Goal: Find specific page/section: Find specific page/section

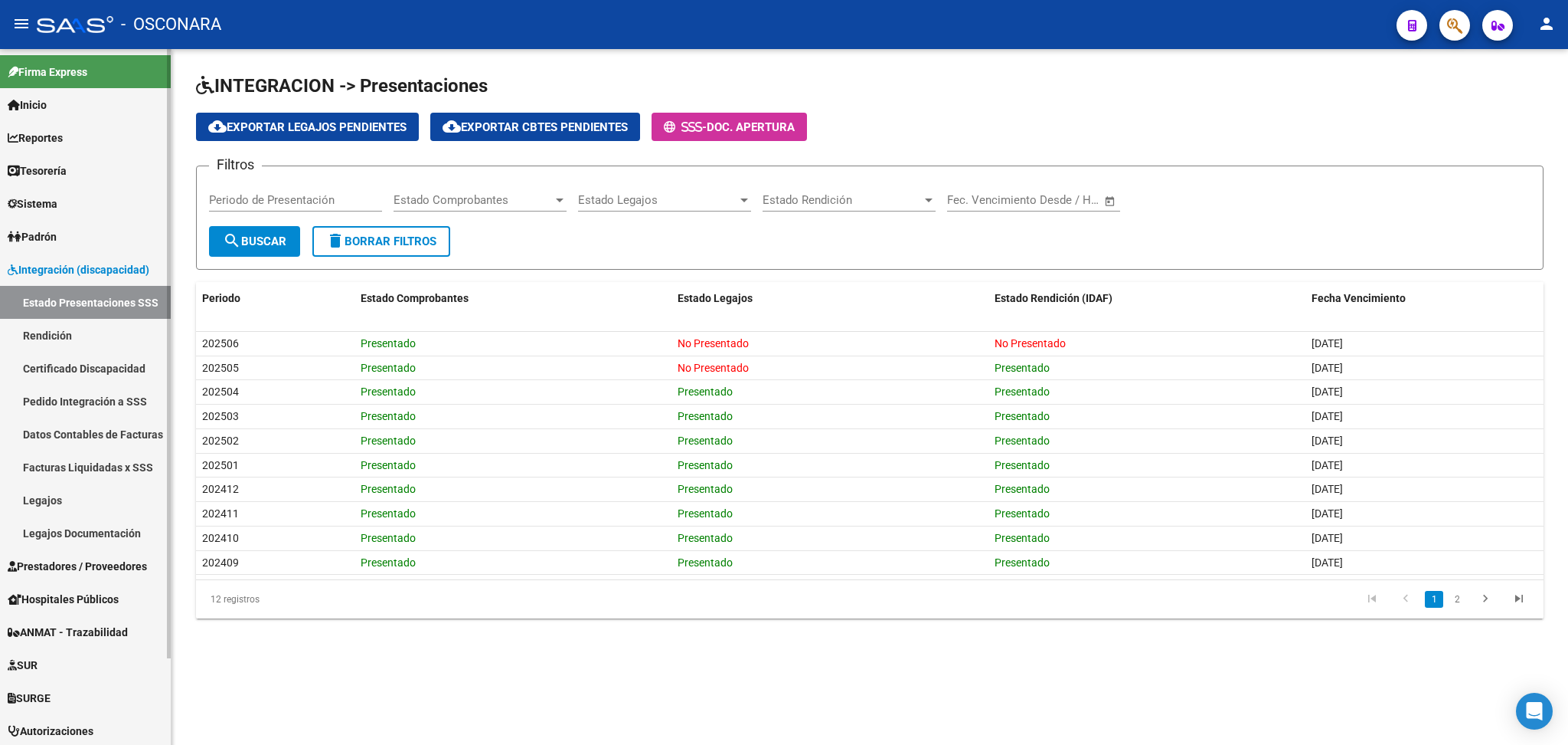
click at [74, 560] on span "Prestadores / Proveedores" at bounding box center [77, 565] width 139 height 17
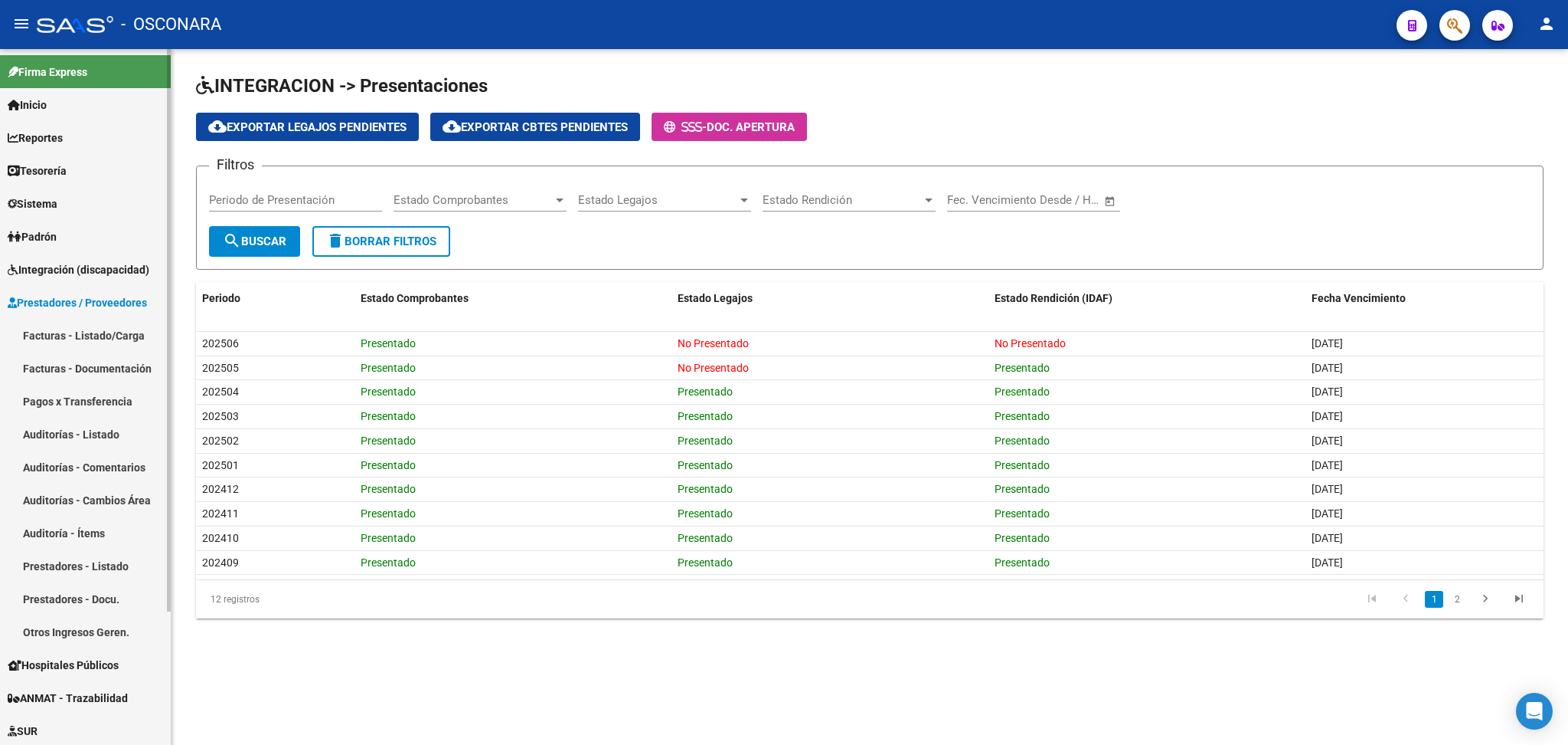
click at [92, 335] on link "Facturas - Listado/Carga" at bounding box center [85, 335] width 171 height 33
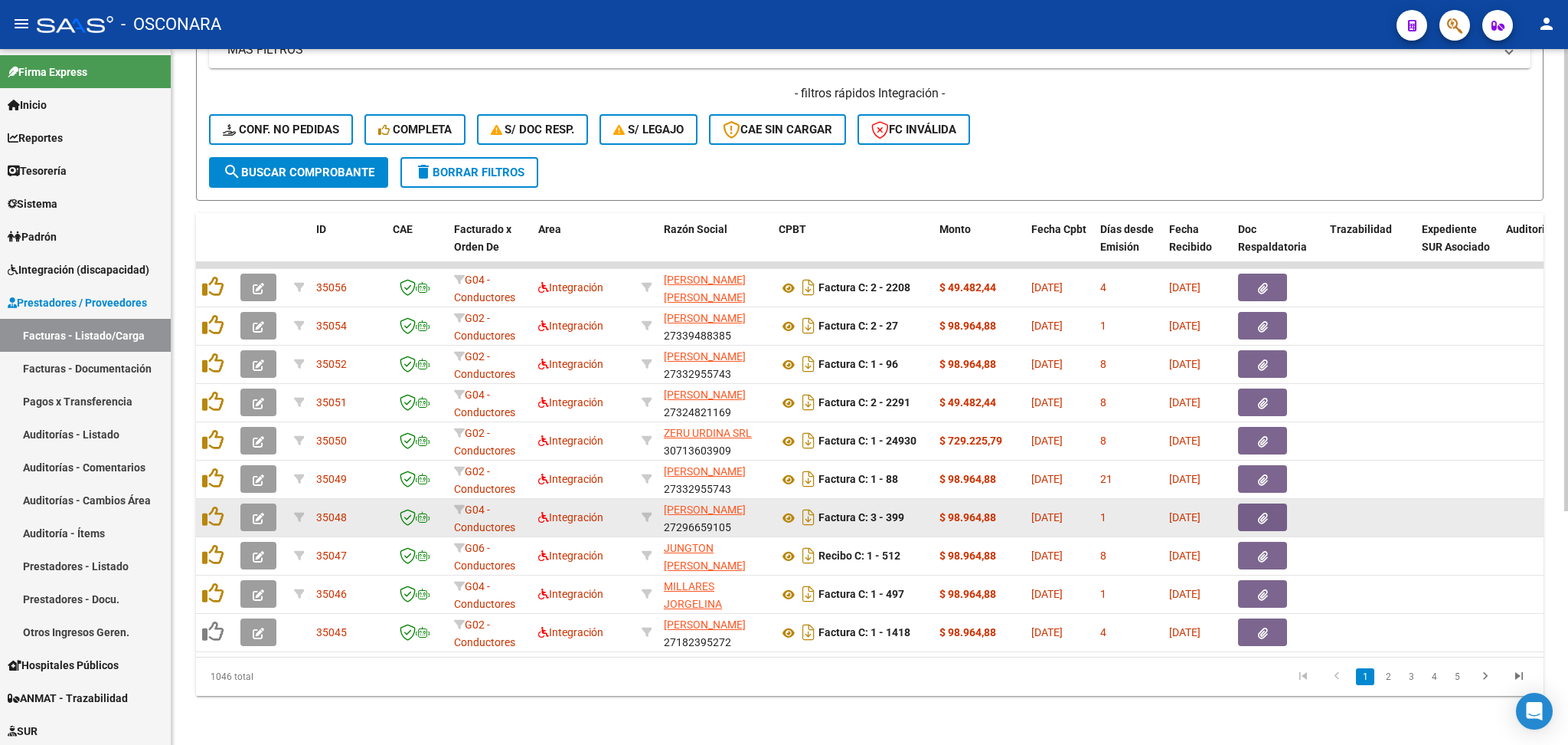
scroll to position [351, 0]
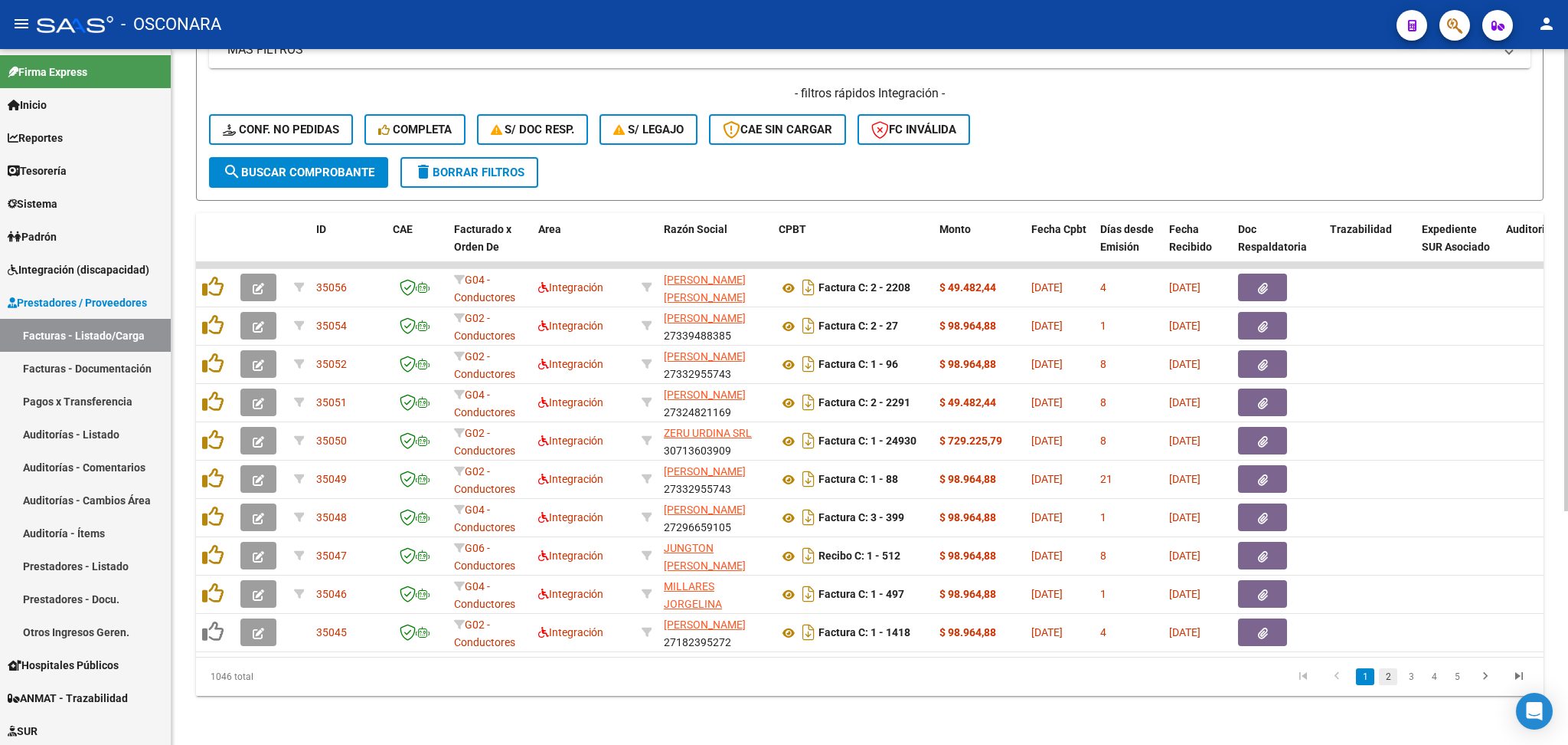
click at [1389, 677] on link "2" at bounding box center [1388, 676] width 19 height 17
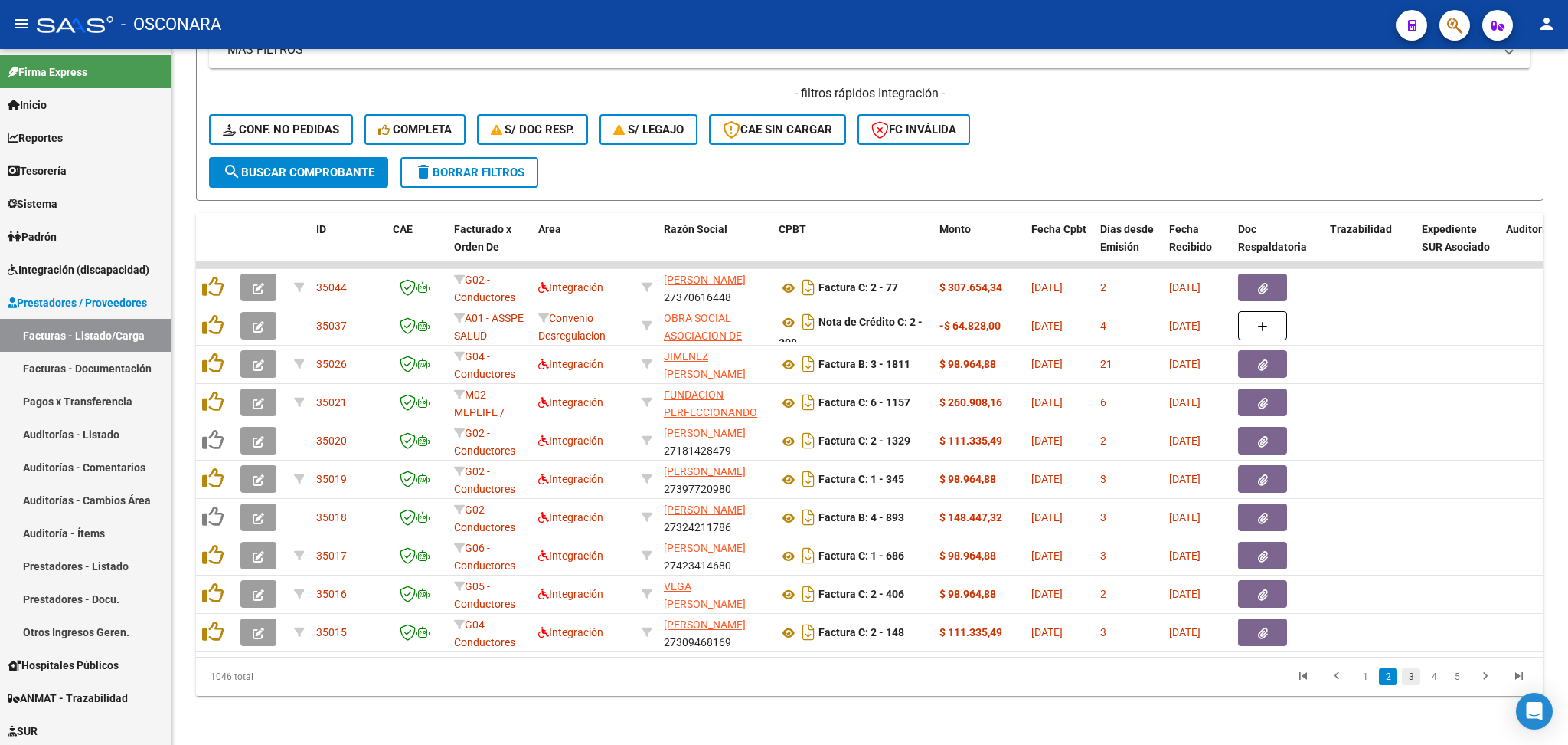
click at [1416, 679] on link "3" at bounding box center [1411, 676] width 19 height 17
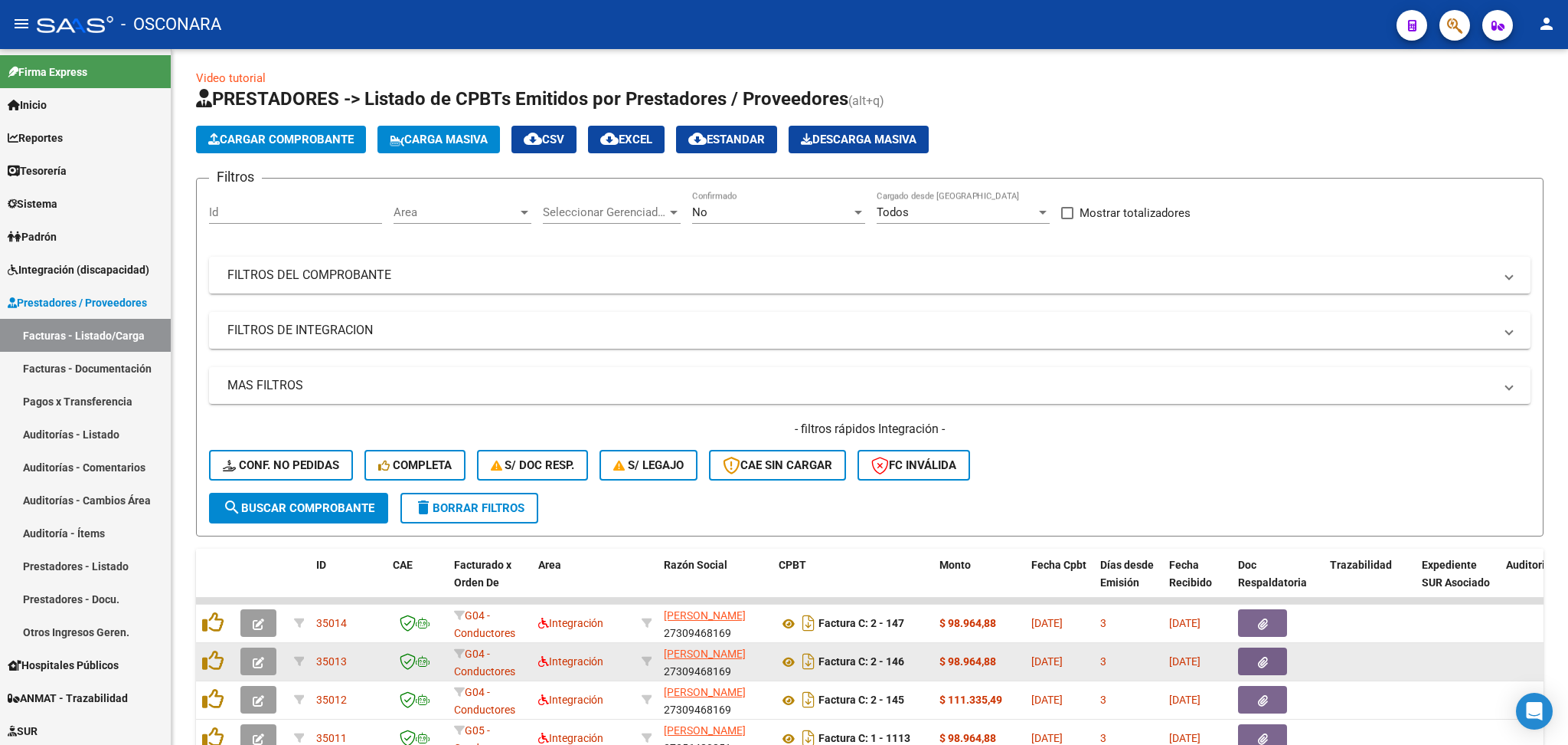
scroll to position [0, 0]
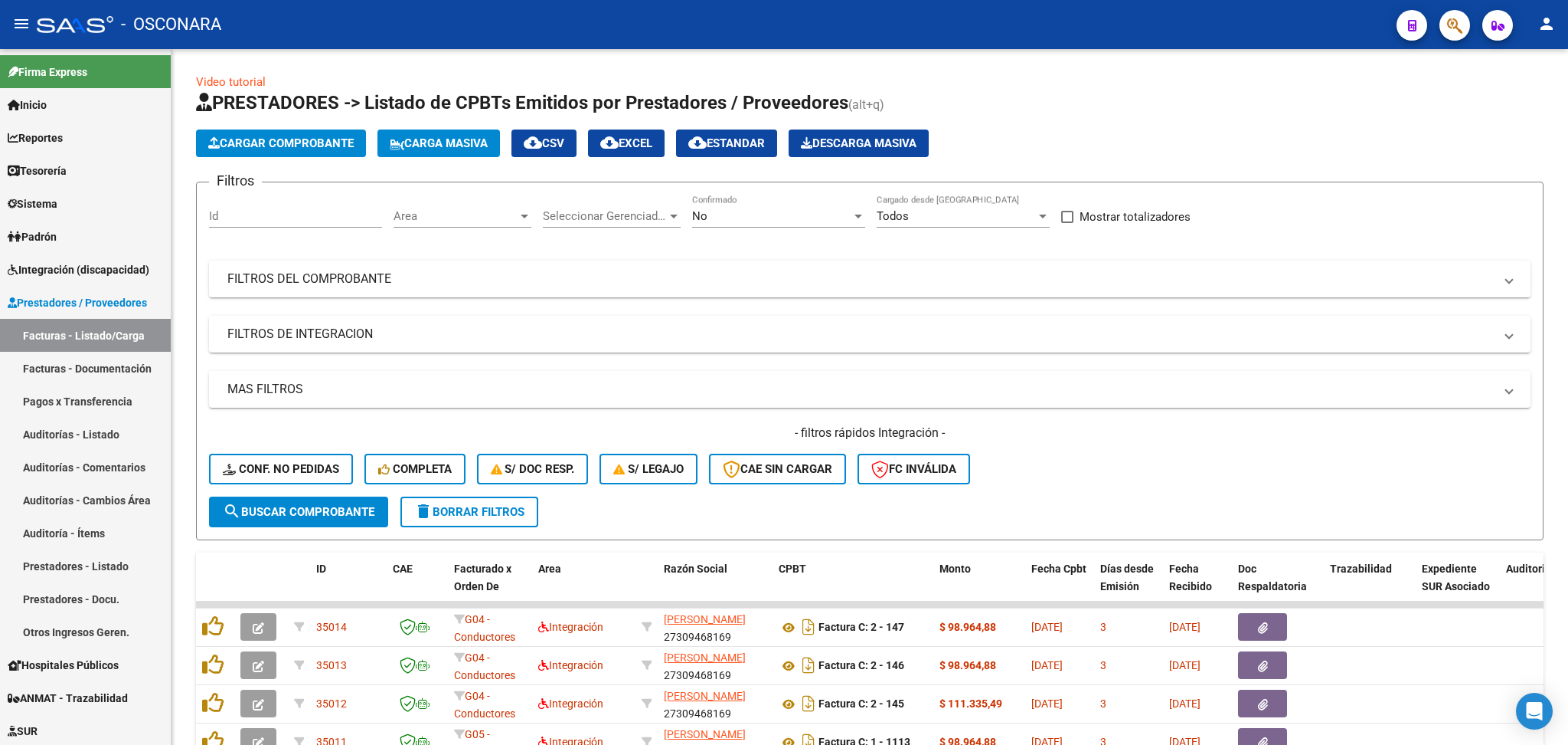
click at [424, 221] on span "Area" at bounding box center [456, 216] width 124 height 14
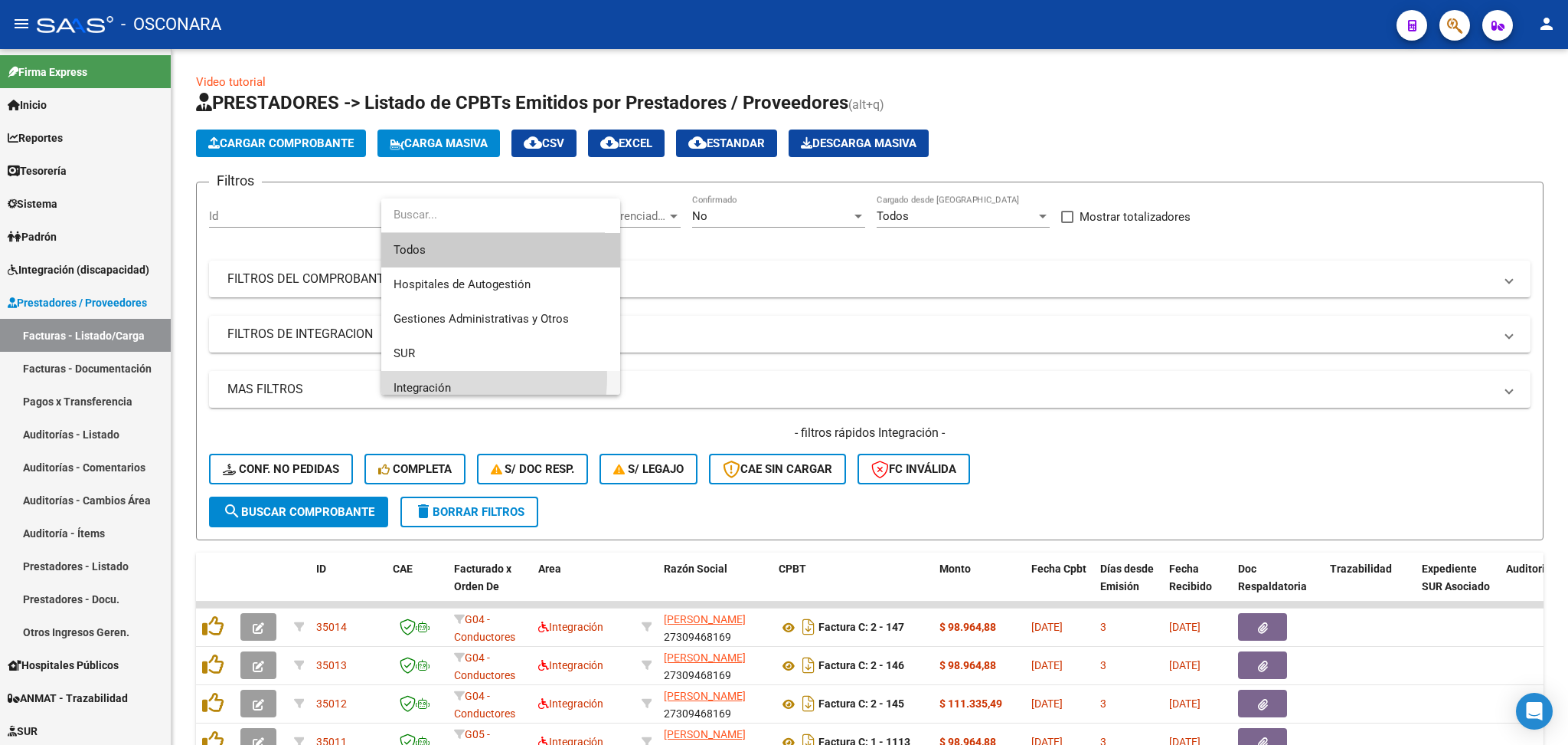
click at [443, 377] on span "Integración" at bounding box center [500, 388] width 214 height 35
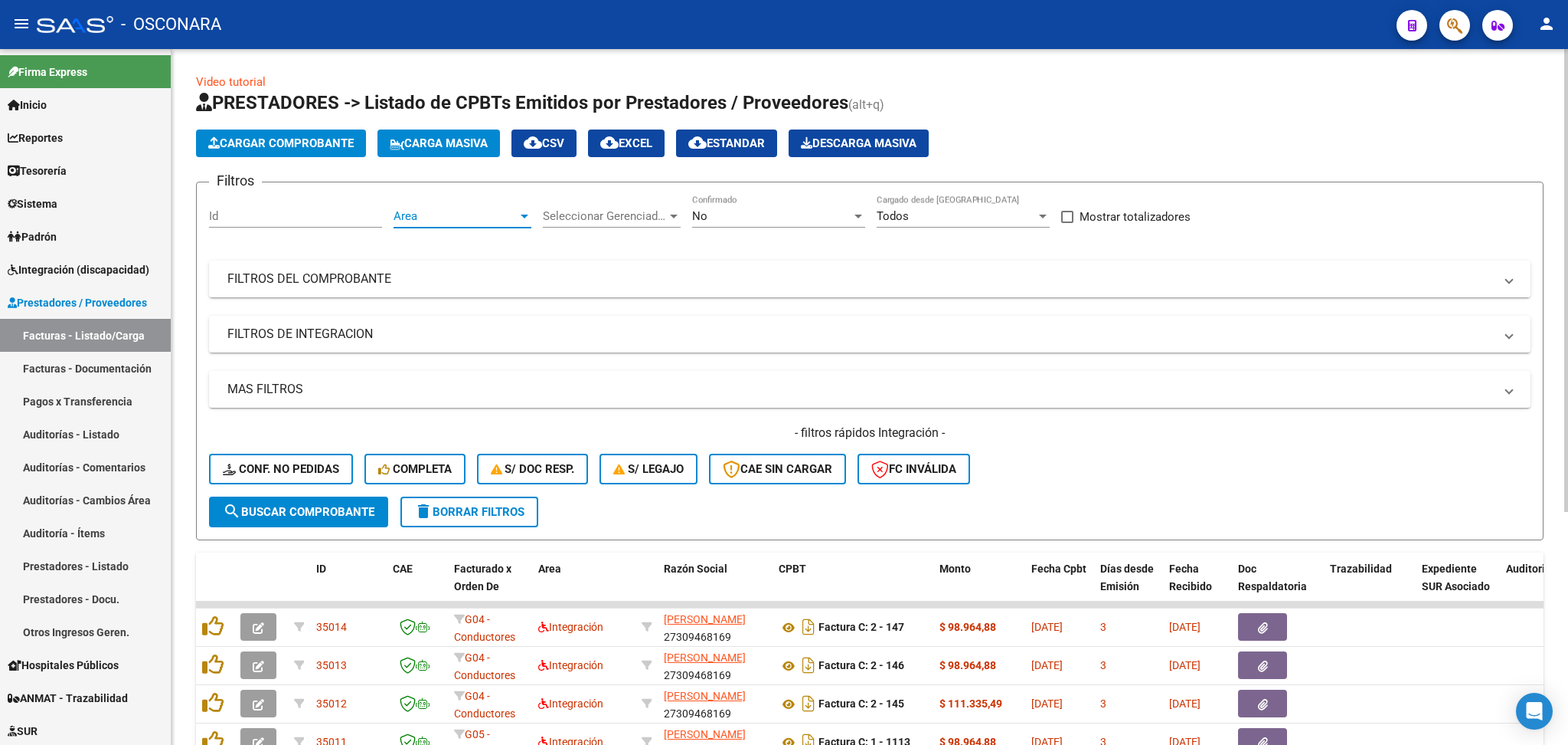
scroll to position [10, 0]
click at [331, 505] on span "search Buscar Comprobante" at bounding box center [299, 512] width 152 height 14
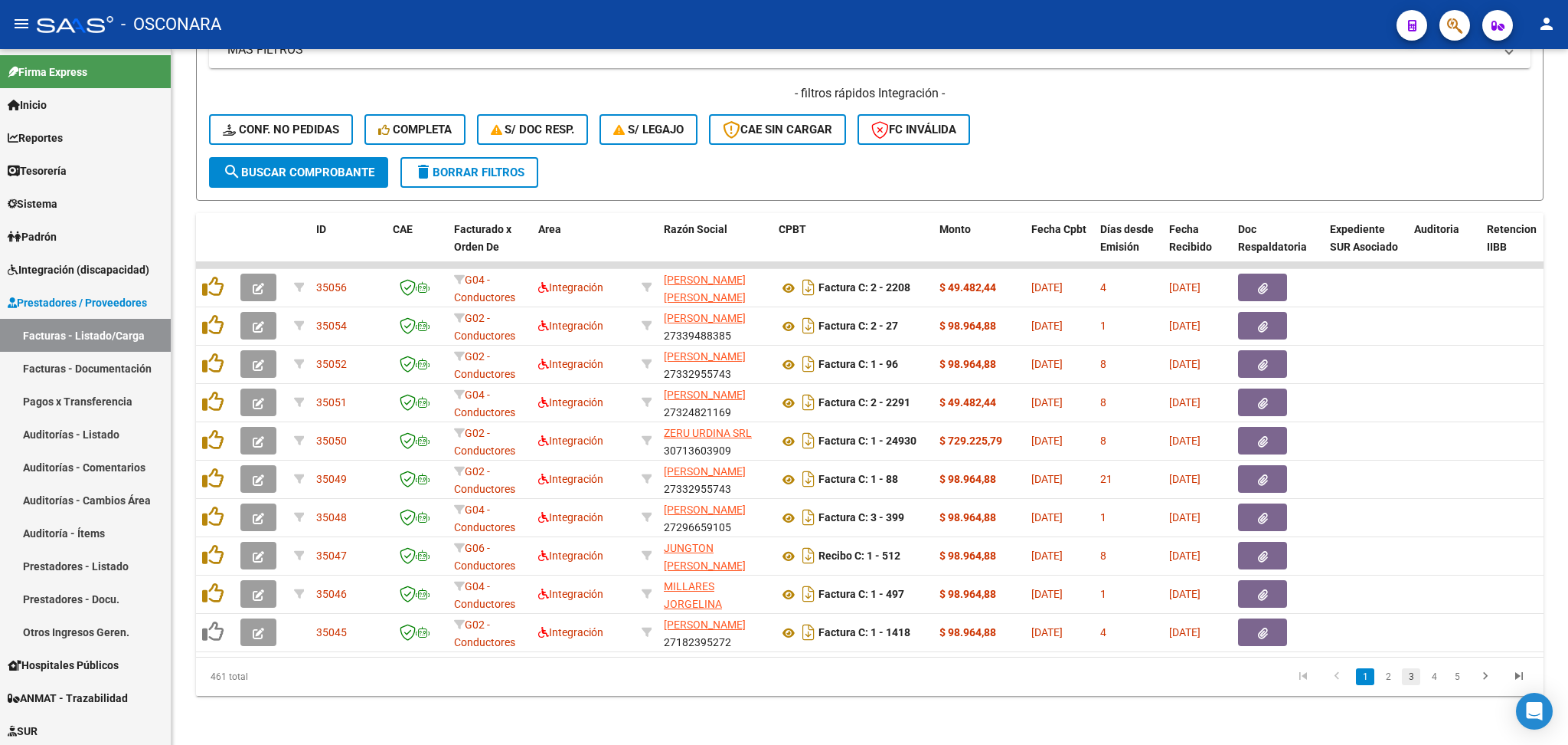
click at [1406, 680] on link "3" at bounding box center [1411, 676] width 19 height 17
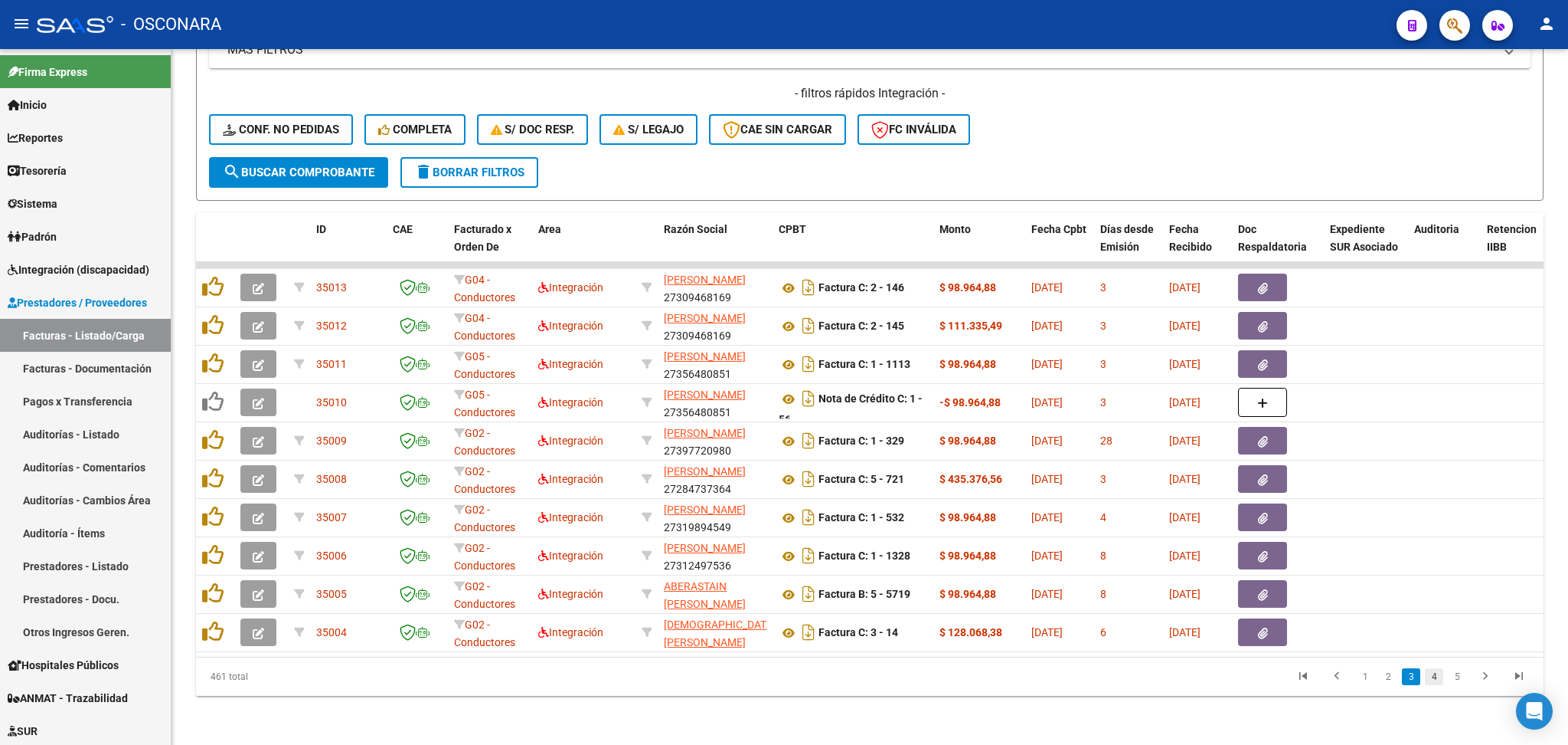
click at [1431, 678] on link "4" at bounding box center [1434, 676] width 19 height 17
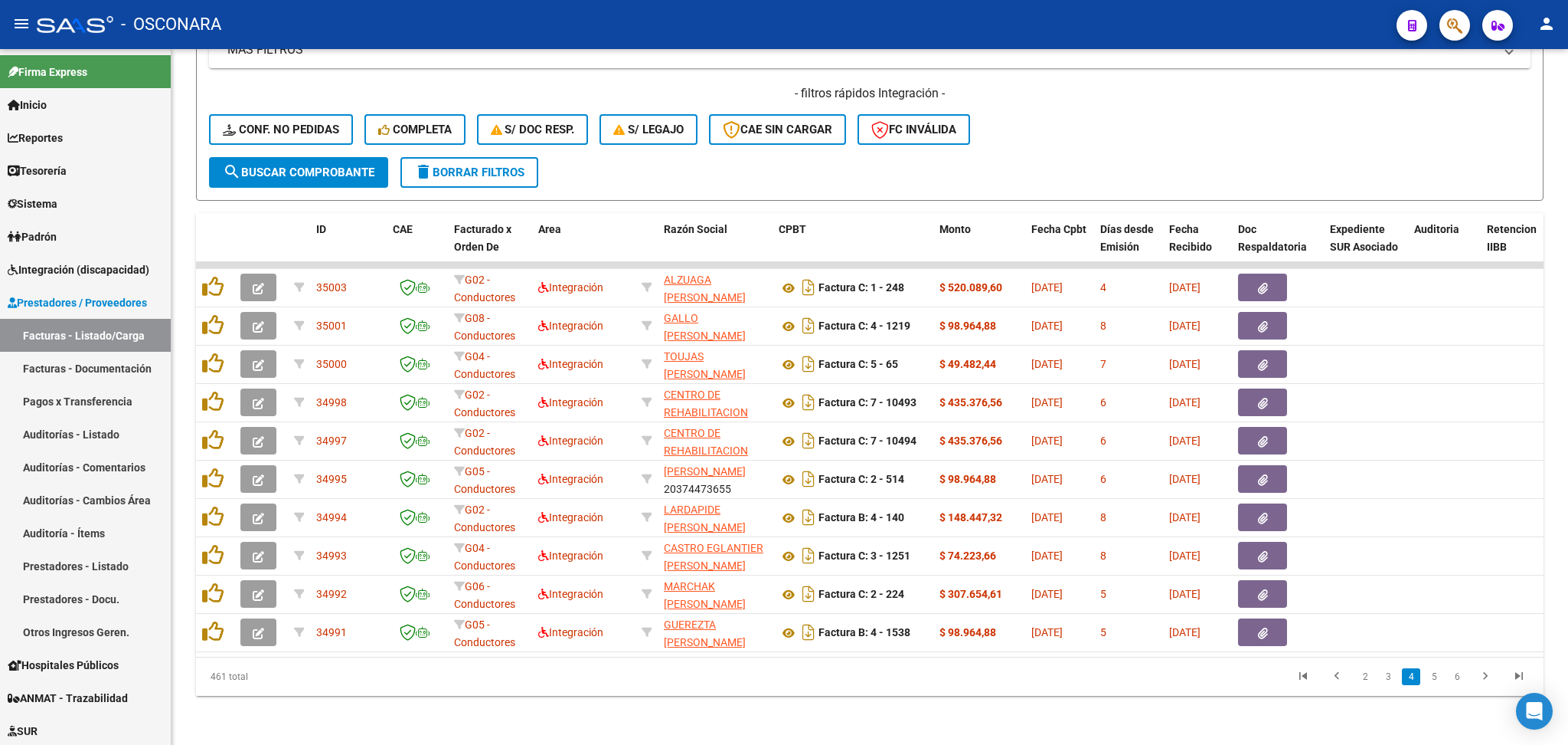
click at [1446, 675] on li "6" at bounding box center [1457, 676] width 23 height 26
click at [1435, 677] on link "5" at bounding box center [1434, 676] width 19 height 17
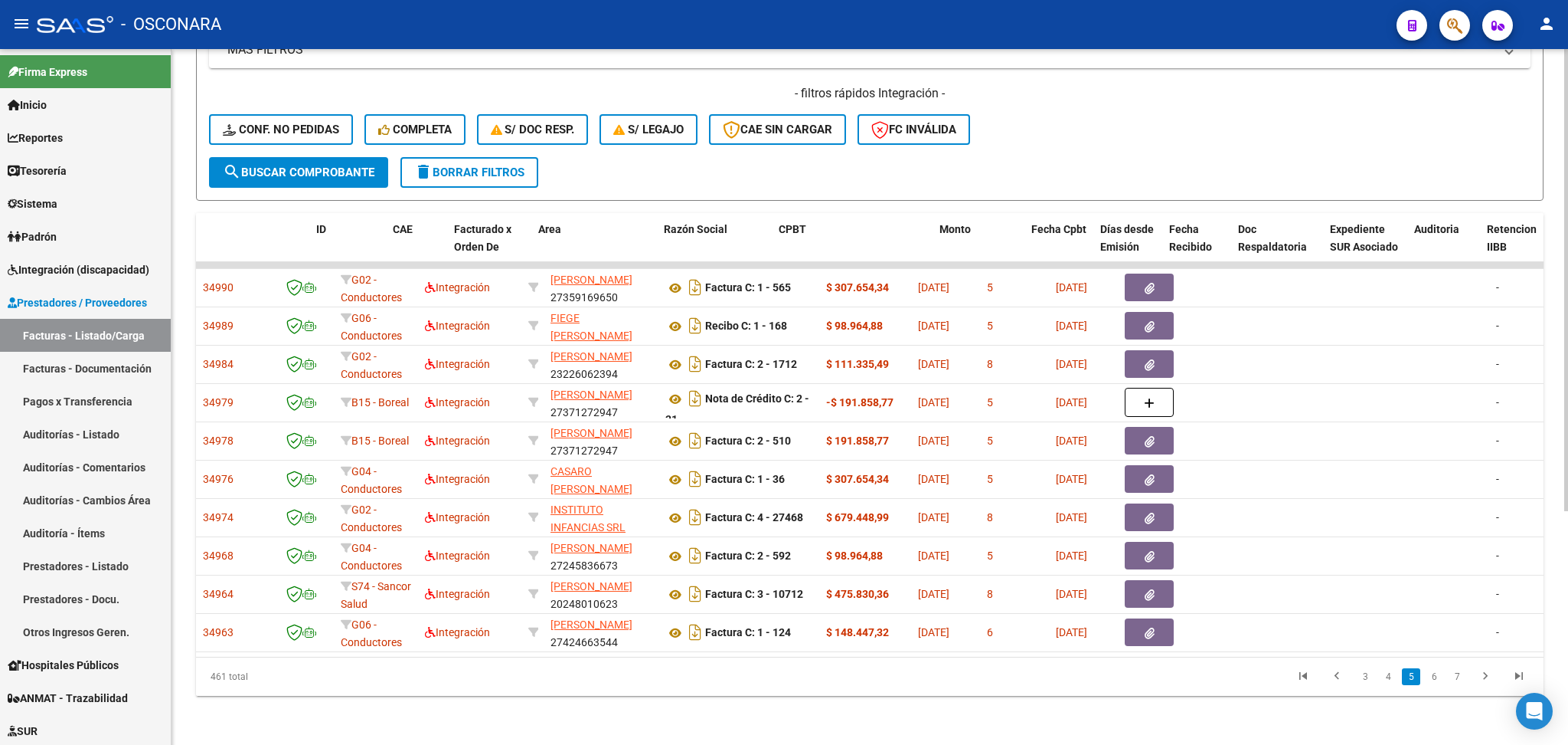
scroll to position [0, 0]
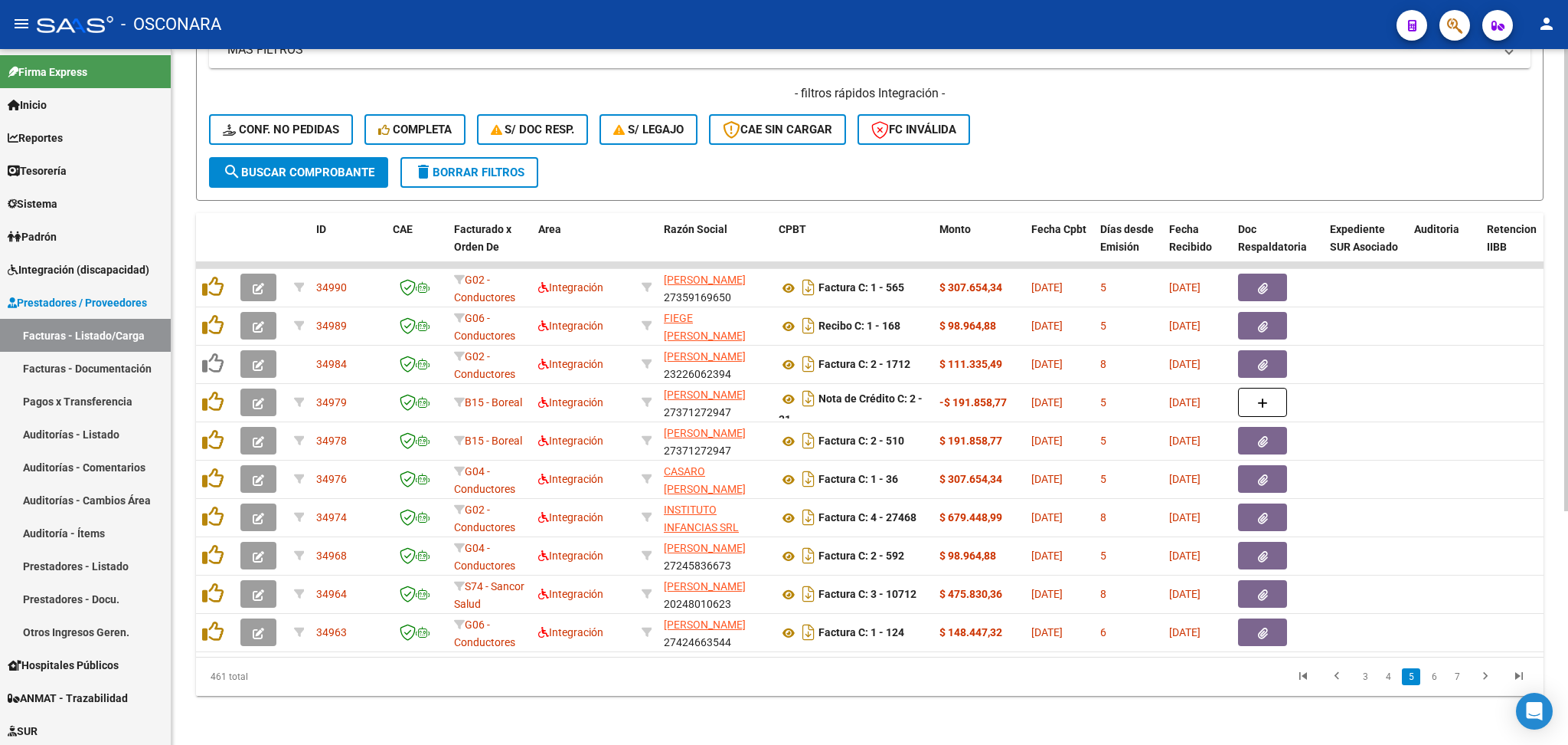
click at [1179, 85] on h4 "- filtros rápidos Integración -" at bounding box center [870, 93] width 1321 height 17
click at [683, 170] on form "Filtros Id Integración Area Seleccionar Gerenciador Seleccionar Gerenciador No …" at bounding box center [870, 21] width 1348 height 358
click at [1056, 121] on div "- filtros rápidos Integración - Conf. no pedidas Completa S/ Doc Resp. S/ legaj…" at bounding box center [870, 120] width 1321 height 72
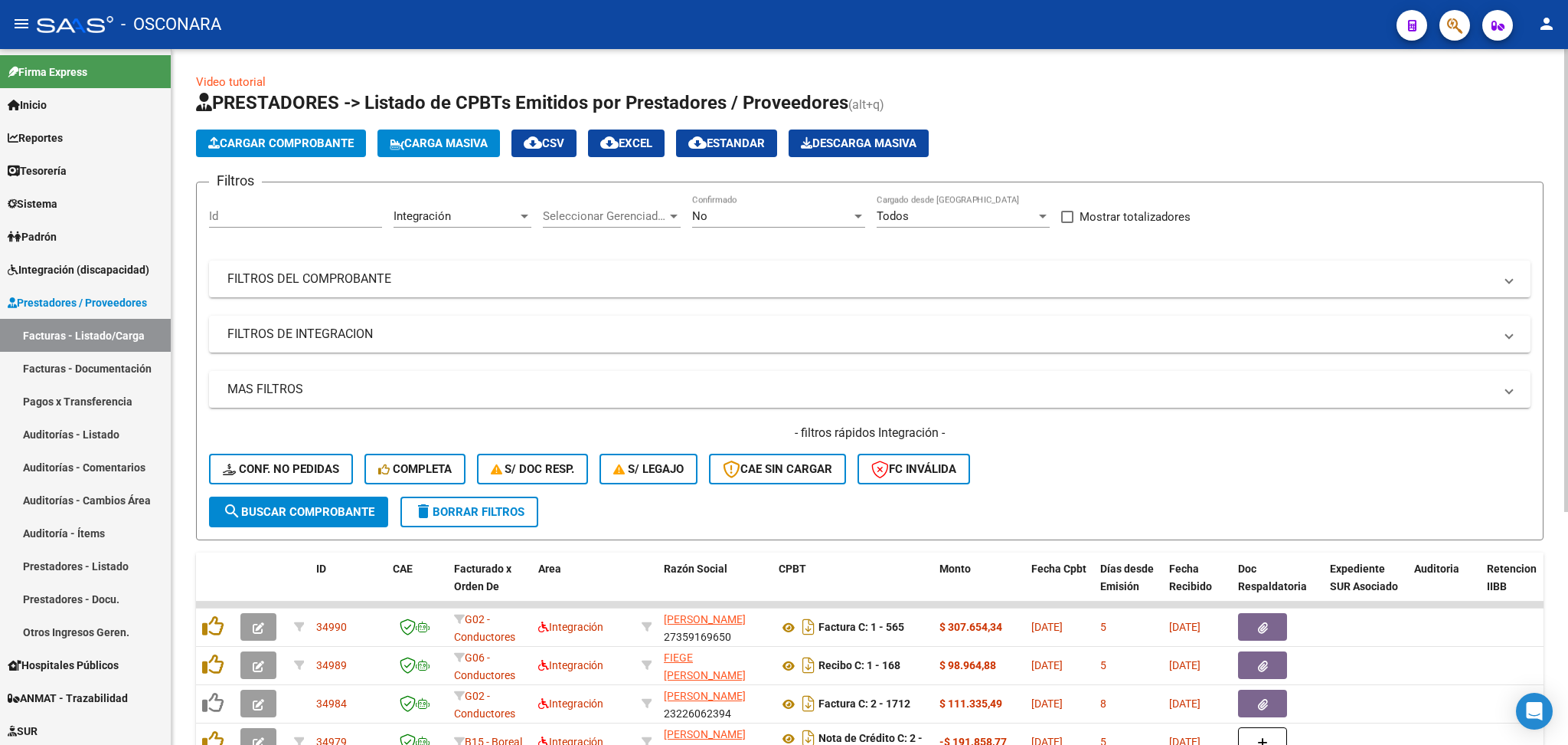
click at [1083, 141] on div "Cargar Comprobante Carga Masiva cloud_download CSV cloud_download EXCEL cloud_d…" at bounding box center [870, 143] width 1348 height 28
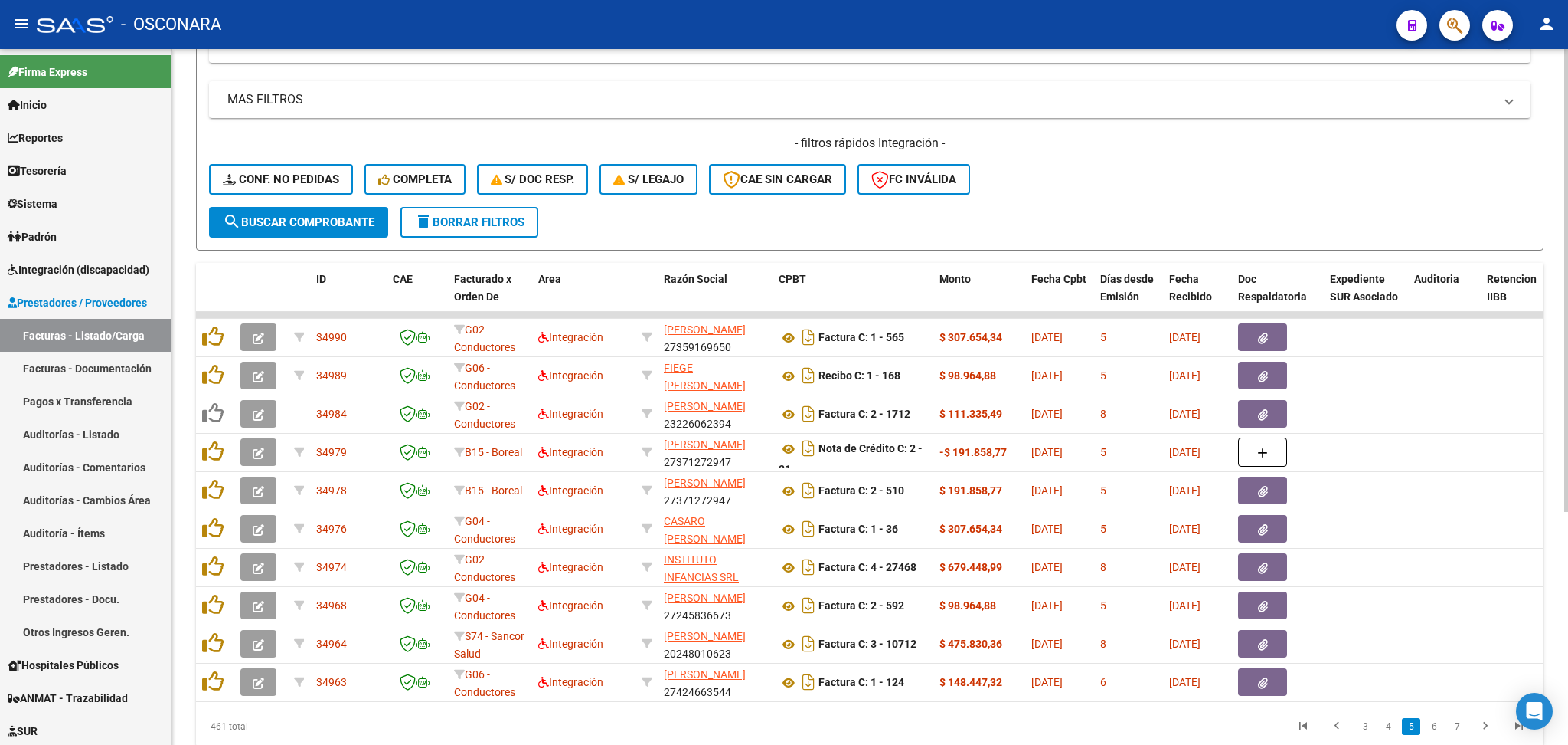
scroll to position [351, 0]
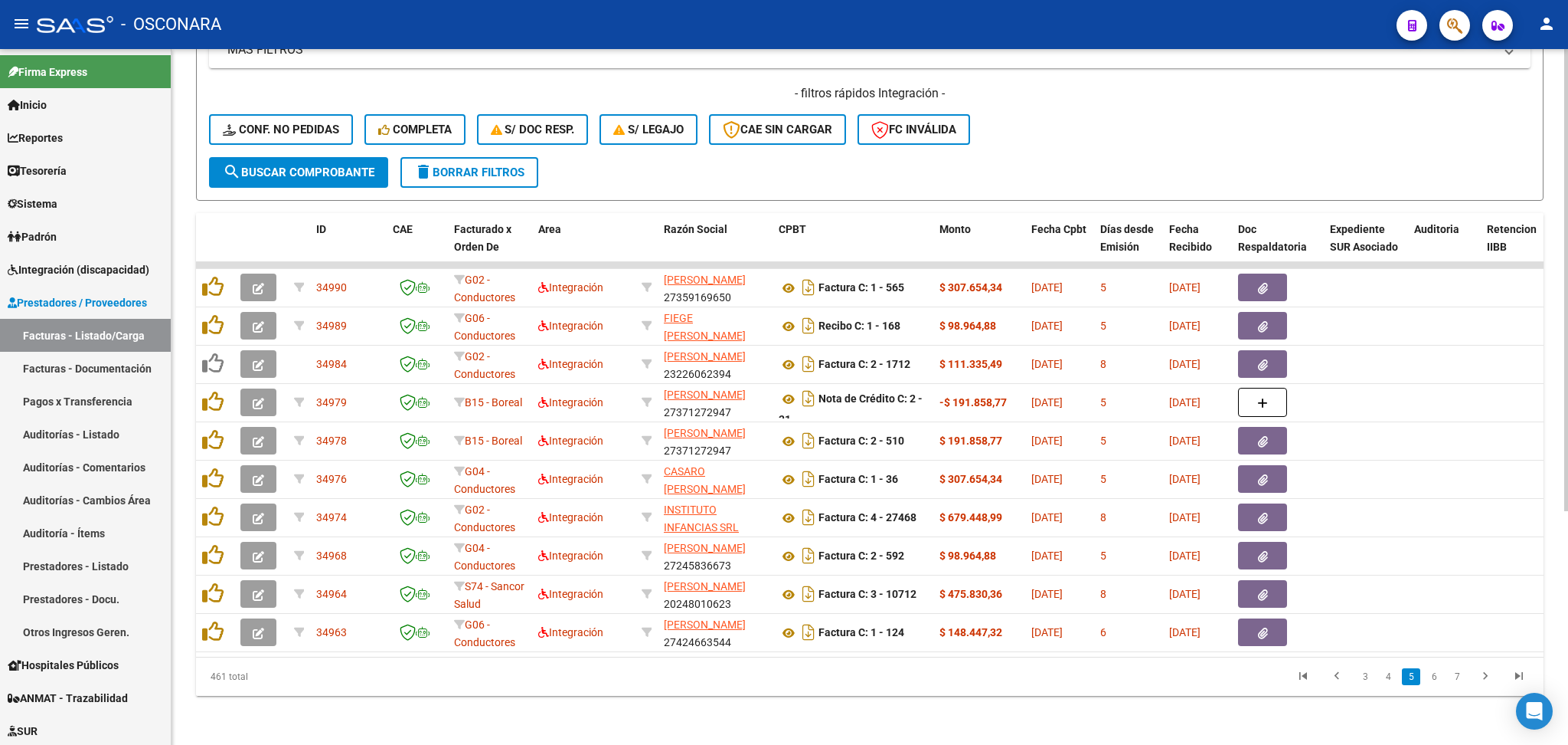
click at [805, 170] on form "Filtros Id Integración Area Seleccionar Gerenciador Seleccionar Gerenciador No …" at bounding box center [870, 21] width 1348 height 358
click at [1046, 136] on div "- filtros rápidos Integración - Conf. no pedidas Completa S/ Doc Resp. S/ legaj…" at bounding box center [870, 120] width 1321 height 72
